Goal: Task Accomplishment & Management: Manage account settings

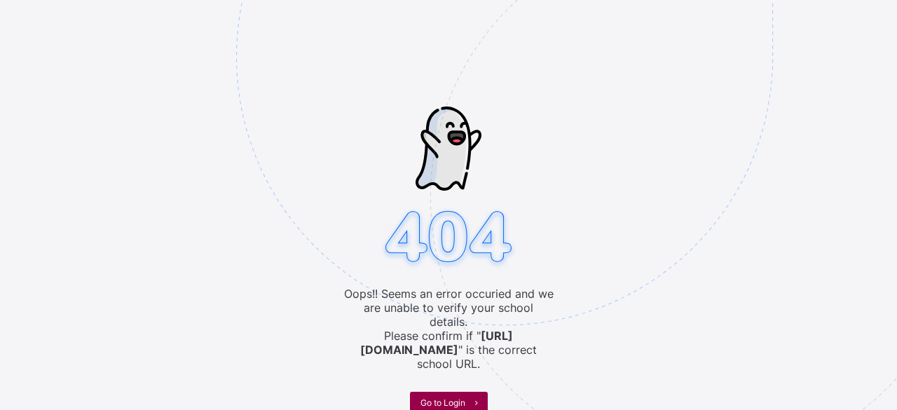
click at [436, 398] on span "Go to Login" at bounding box center [443, 403] width 45 height 11
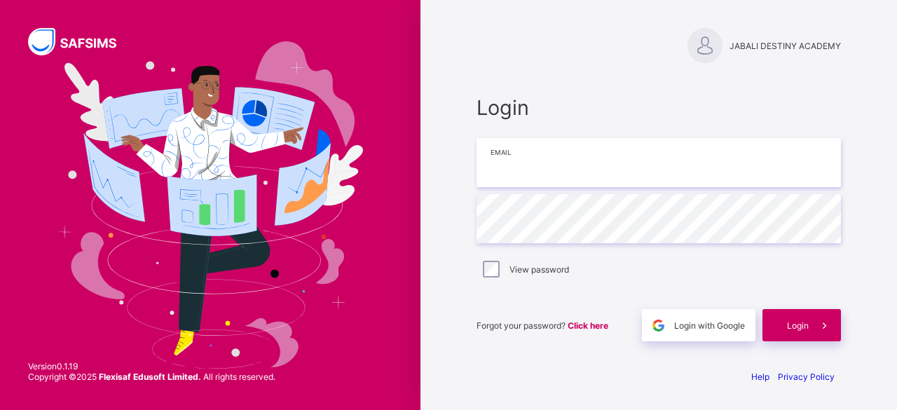
type input "**********"
